Goal: Information Seeking & Learning: Learn about a topic

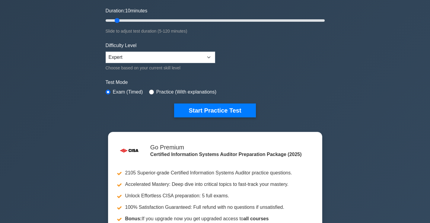
scroll to position [121, 0]
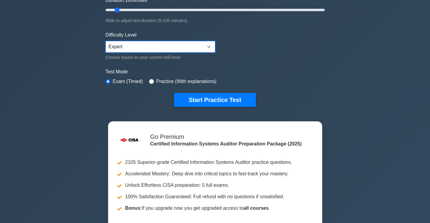
click at [208, 46] on select "Beginner Intermediate Expert" at bounding box center [161, 46] width 110 height 11
click at [106, 41] on select "Beginner Intermediate Expert" at bounding box center [161, 46] width 110 height 11
click at [146, 80] on div "Test Mode Exam (Timed) Practice (With explanations)" at bounding box center [215, 77] width 219 height 18
click at [150, 81] on input "radio" at bounding box center [151, 81] width 5 height 5
radio input "true"
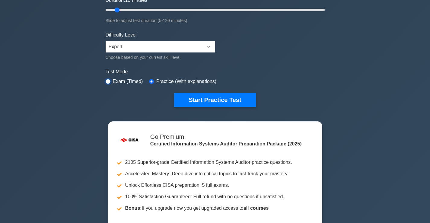
click at [110, 81] on input "radio" at bounding box center [108, 81] width 5 height 5
radio input "true"
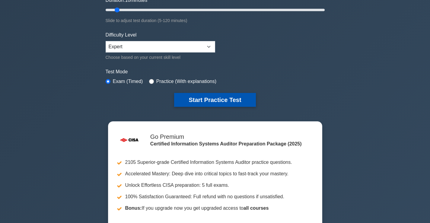
click at [211, 101] on button "Start Practice Test" at bounding box center [215, 100] width 82 height 14
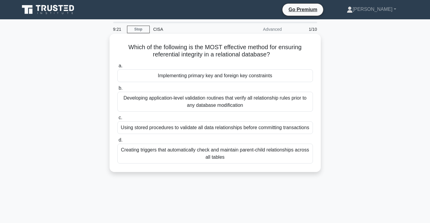
click at [211, 152] on div "Creating triggers that automatically check and maintain parent-child relationsh…" at bounding box center [216, 154] width 196 height 20
click at [118, 142] on input "d. Creating triggers that automatically check and maintain parent-child relatio…" at bounding box center [118, 140] width 0 height 4
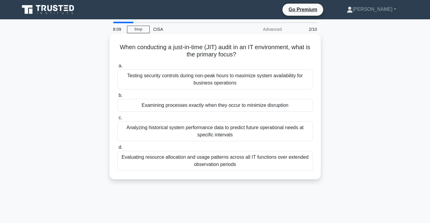
click at [208, 79] on div "Testing security controls during non-peak hours to maximize system availability…" at bounding box center [216, 79] width 196 height 20
click at [118, 68] on input "a. Testing security controls during non-peak hours to maximize system availabil…" at bounding box center [118, 66] width 0 height 4
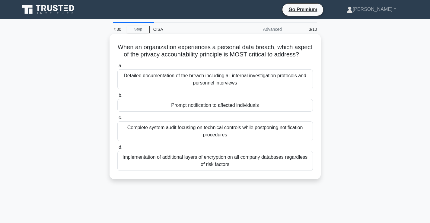
click at [207, 89] on div "Detailed documentation of the breach including all internal investigation proto…" at bounding box center [216, 79] width 196 height 20
click at [118, 68] on input "a. Detailed documentation of the breach including all internal investigation pr…" at bounding box center [118, 66] width 0 height 4
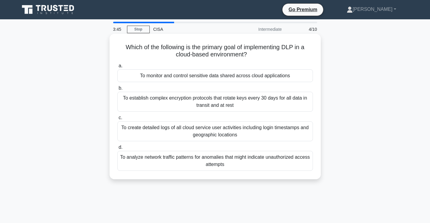
click at [233, 159] on div "To analyze network traffic patterns for anomalies that might indicate unauthori…" at bounding box center [216, 161] width 196 height 20
click at [118, 150] on input "d. To analyze network traffic patterns for anomalies that might indicate unauth…" at bounding box center [118, 148] width 0 height 4
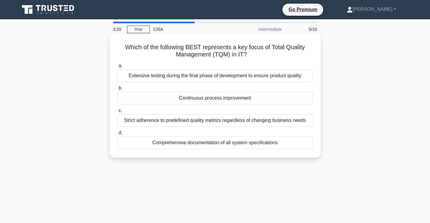
click at [228, 95] on div "Continuous process improvement" at bounding box center [216, 98] width 196 height 13
click at [118, 90] on input "b. Continuous process improvement" at bounding box center [118, 88] width 0 height 4
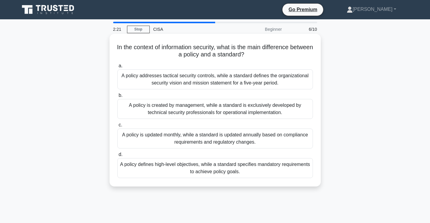
click at [265, 171] on div "A policy defines high-level objectives, while a standard specifies mandatory re…" at bounding box center [216, 168] width 196 height 20
click at [118, 157] on input "d. A policy defines high-level objectives, while a standard specifies mandatory…" at bounding box center [118, 155] width 0 height 4
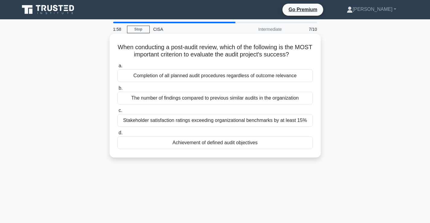
click at [247, 147] on div "Achievement of defined audit objectives" at bounding box center [216, 143] width 196 height 13
click at [118, 135] on input "d. Achievement of defined audit objectives" at bounding box center [118, 133] width 0 height 4
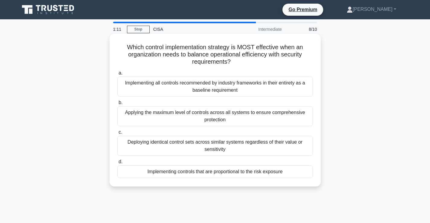
click at [272, 122] on div "Applying the maximum level of controls across all systems to ensure comprehensi…" at bounding box center [216, 116] width 196 height 20
click at [118, 105] on input "b. Applying the maximum level of controls across all systems to ensure comprehe…" at bounding box center [118, 103] width 0 height 4
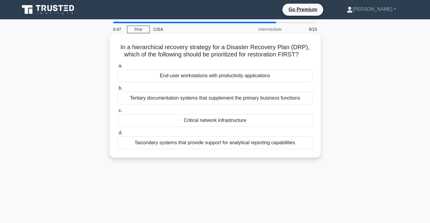
click at [266, 76] on div "End-user workstations with productivity applications" at bounding box center [216, 75] width 196 height 13
click at [118, 68] on input "a. End-user workstations with productivity applications" at bounding box center [118, 66] width 0 height 4
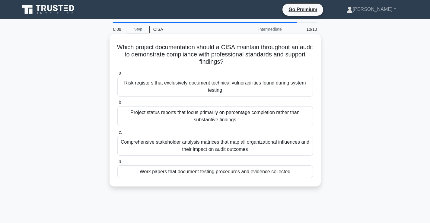
click at [209, 174] on div "Work papers that document testing procedures and evidence collected" at bounding box center [216, 172] width 196 height 13
click at [118, 164] on input "d. Work papers that document testing procedures and evidence collected" at bounding box center [118, 162] width 0 height 4
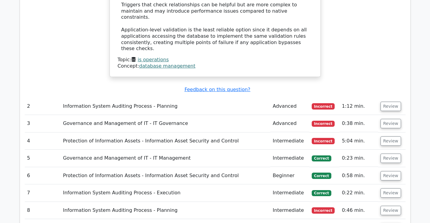
scroll to position [785, 0]
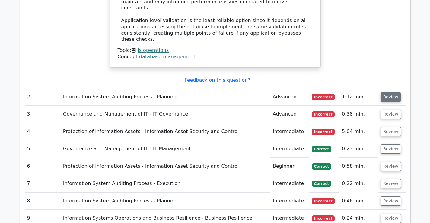
click at [388, 92] on button "Review" at bounding box center [391, 96] width 21 height 9
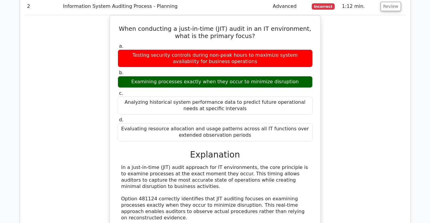
scroll to position [906, 0]
